Goal: Task Accomplishment & Management: Manage account settings

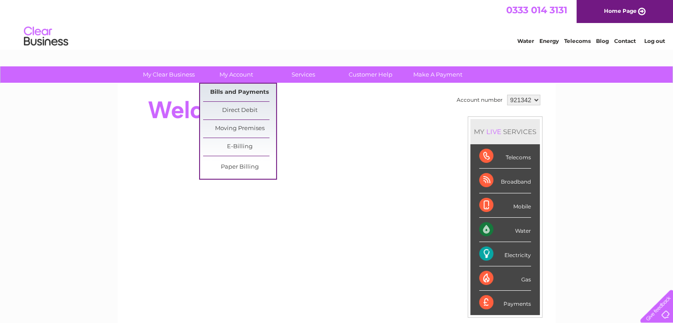
click at [234, 89] on link "Bills and Payments" at bounding box center [239, 93] width 73 height 18
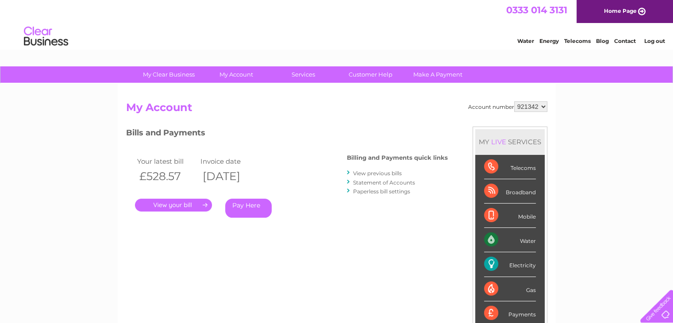
click at [185, 202] on link "." at bounding box center [173, 205] width 77 height 13
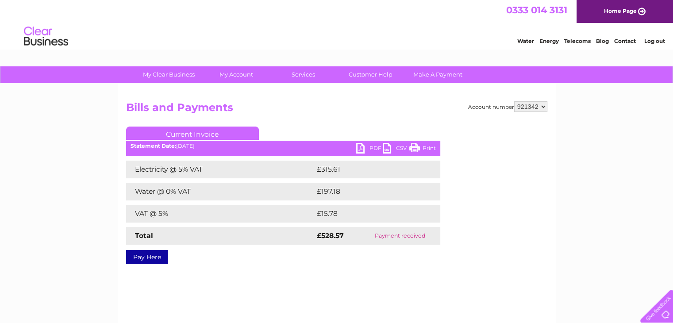
click at [368, 146] on link "PDF" at bounding box center [369, 149] width 27 height 13
click at [652, 38] on link "Log out" at bounding box center [654, 41] width 21 height 7
